Goal: Navigation & Orientation: Find specific page/section

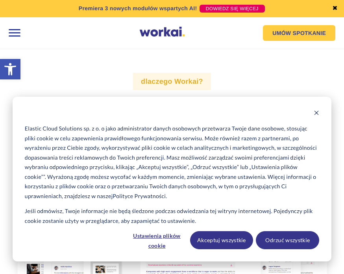
click at [337, 7] on link "✖" at bounding box center [335, 9] width 6 height 6
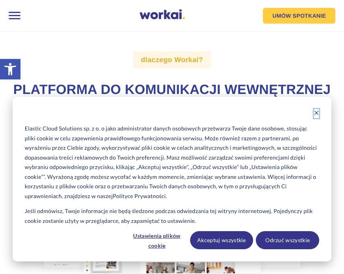
click at [317, 114] on icon "Dismiss cookie banner" at bounding box center [316, 113] width 6 height 6
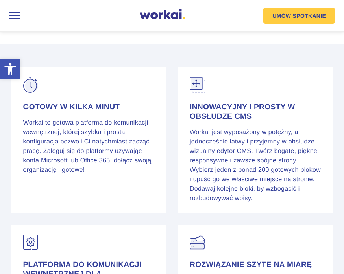
scroll to position [642, 0]
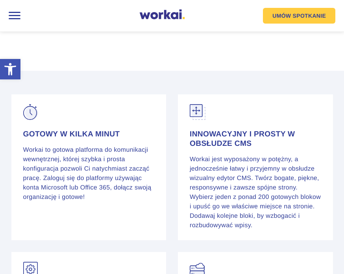
click at [15, 15] on div at bounding box center [14, 15] width 17 height 17
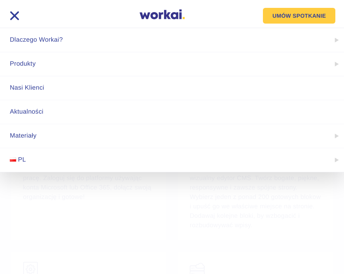
click at [27, 109] on link "Aktualności" at bounding box center [172, 112] width 344 height 24
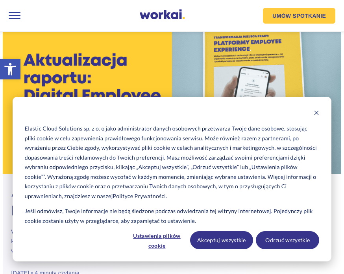
scroll to position [36, 0]
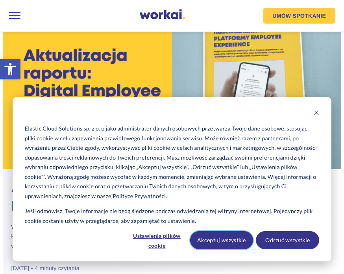
click at [228, 241] on button "Akceptuj wszystkie" at bounding box center [221, 240] width 63 height 18
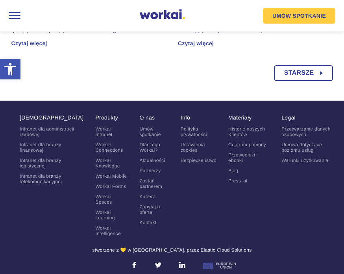
scroll to position [963, 0]
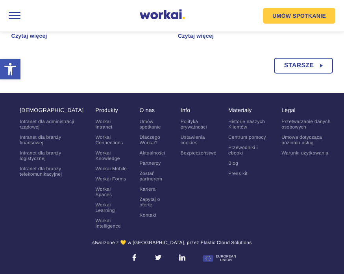
click at [148, 190] on link "Kariera" at bounding box center [147, 189] width 16 height 6
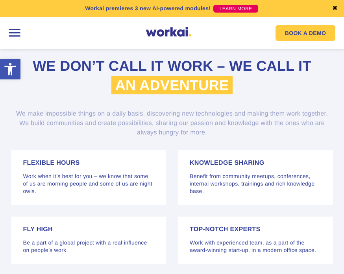
scroll to position [1692, 0]
